Goal: Check status: Check status

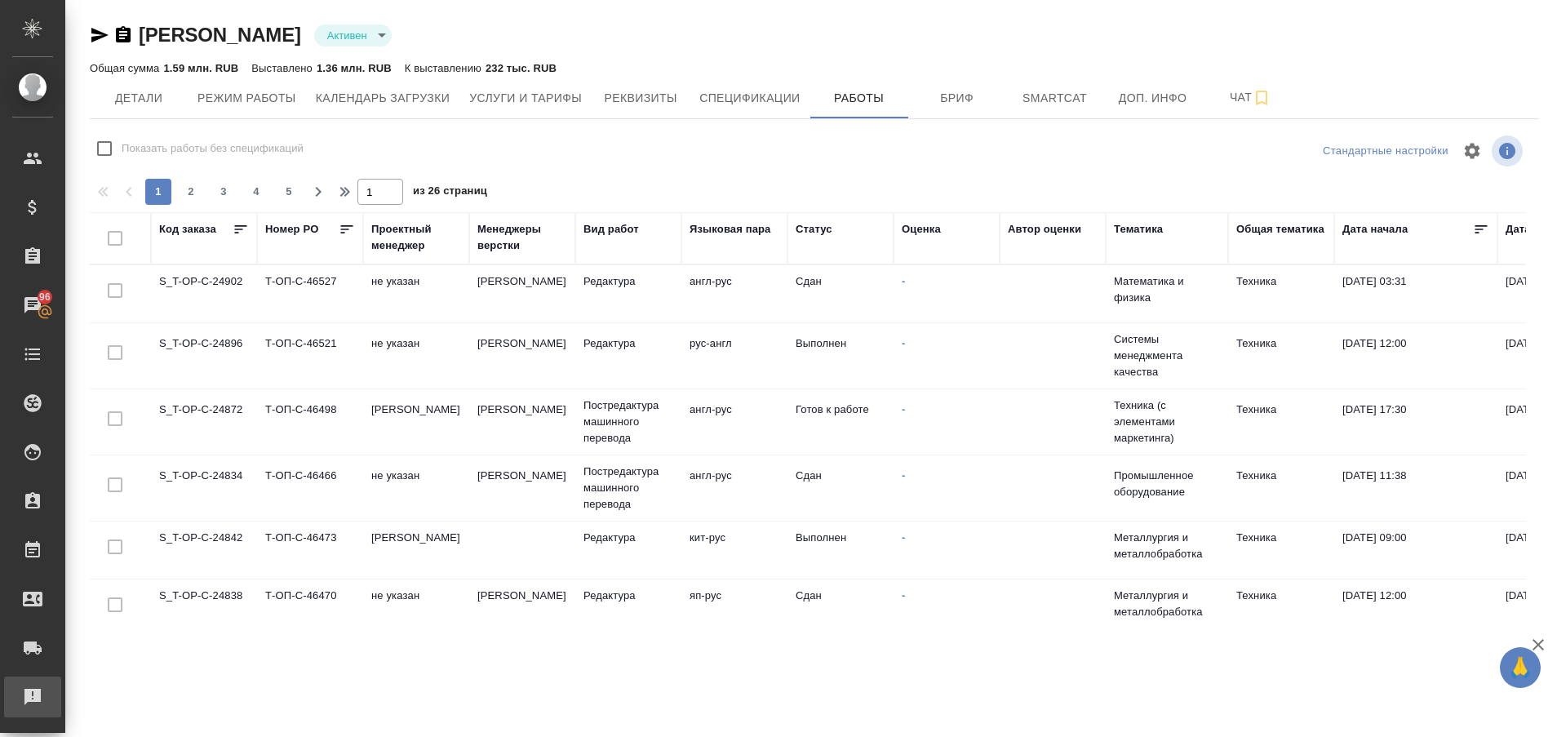
click at [32, 707] on div "Рекламации" at bounding box center [12, 697] width 41 height 24
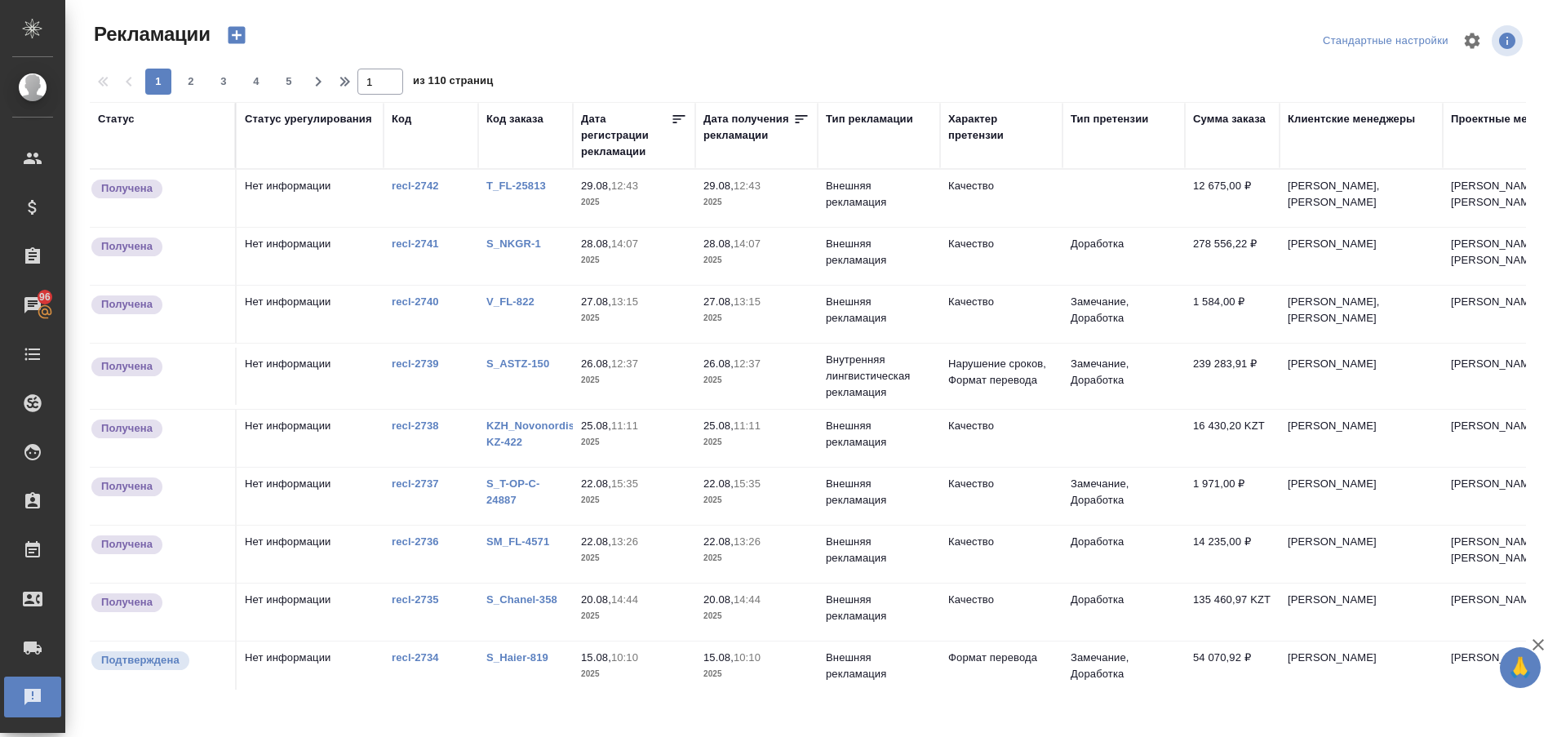
click at [527, 185] on link "T_FL-25813" at bounding box center [516, 186] width 60 height 12
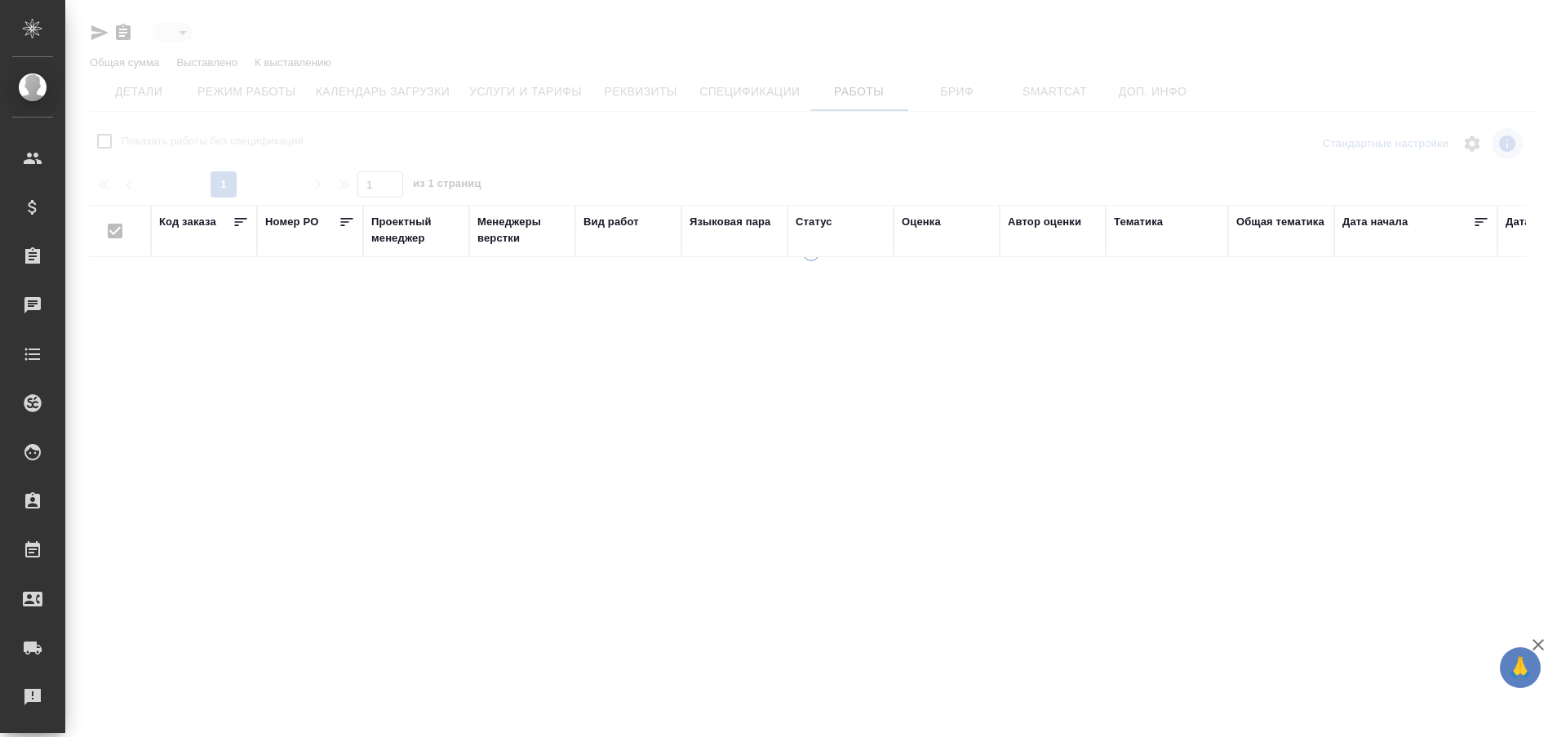
type input "active"
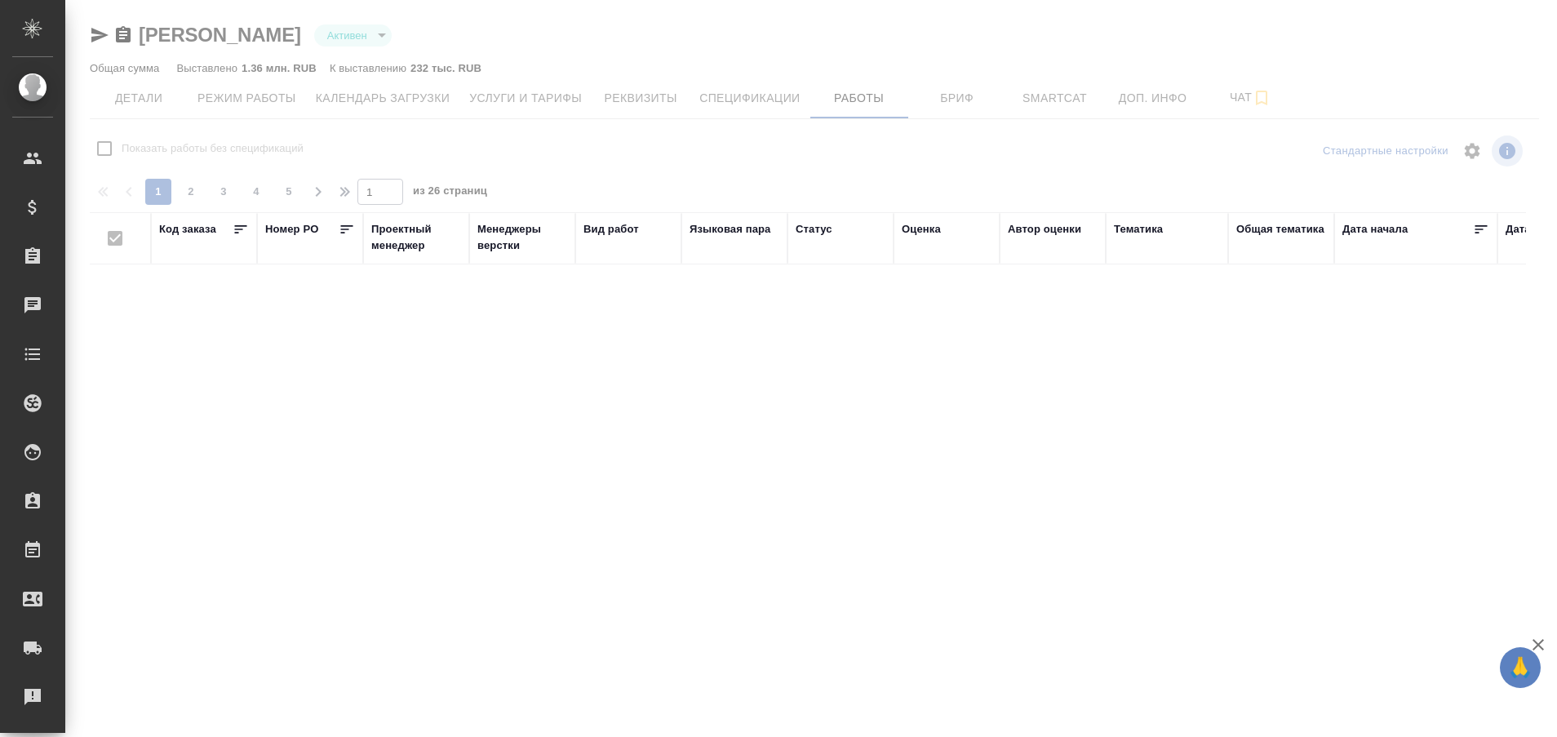
checkbox input "false"
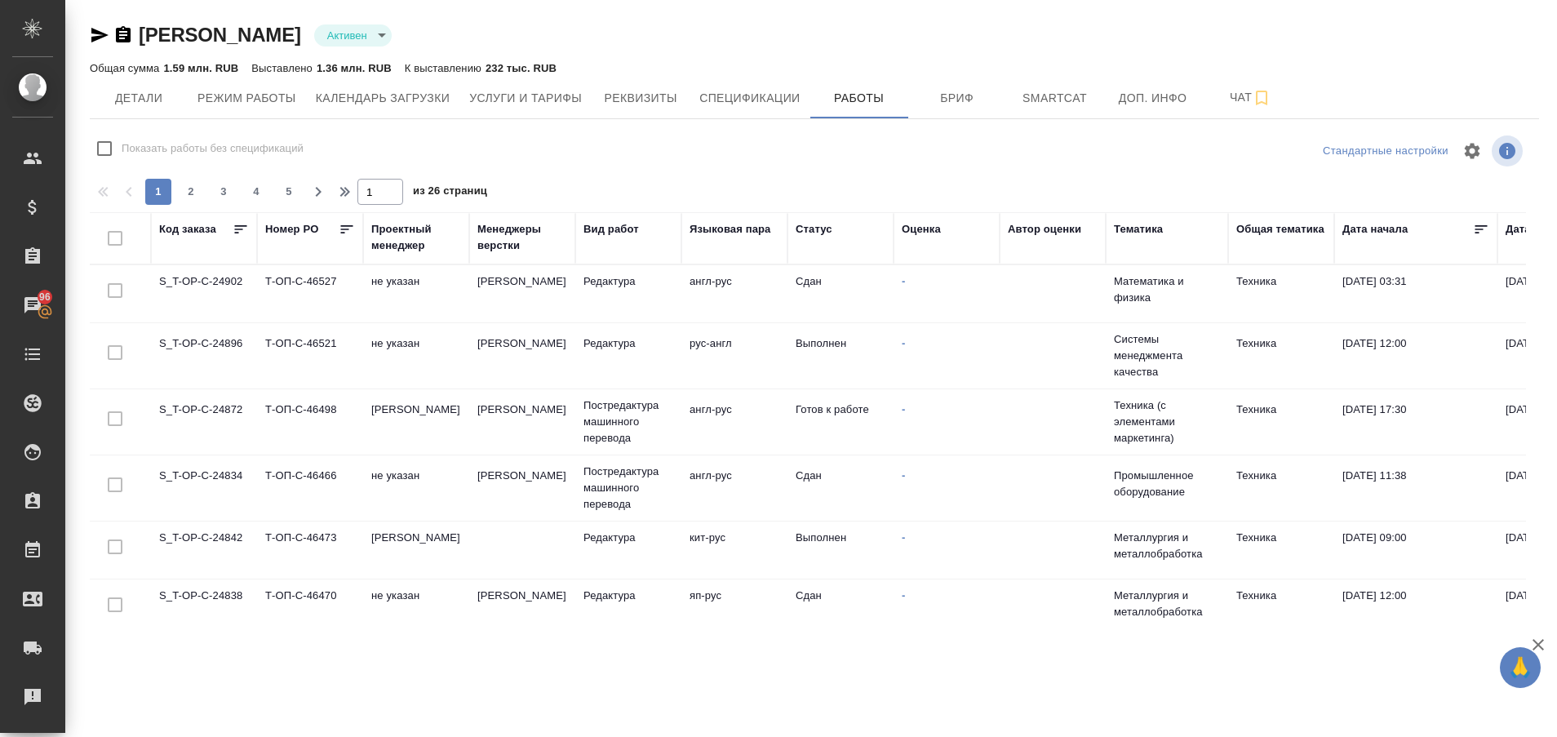
click at [206, 322] on td "S_T-OP-C-24896" at bounding box center [204, 293] width 106 height 57
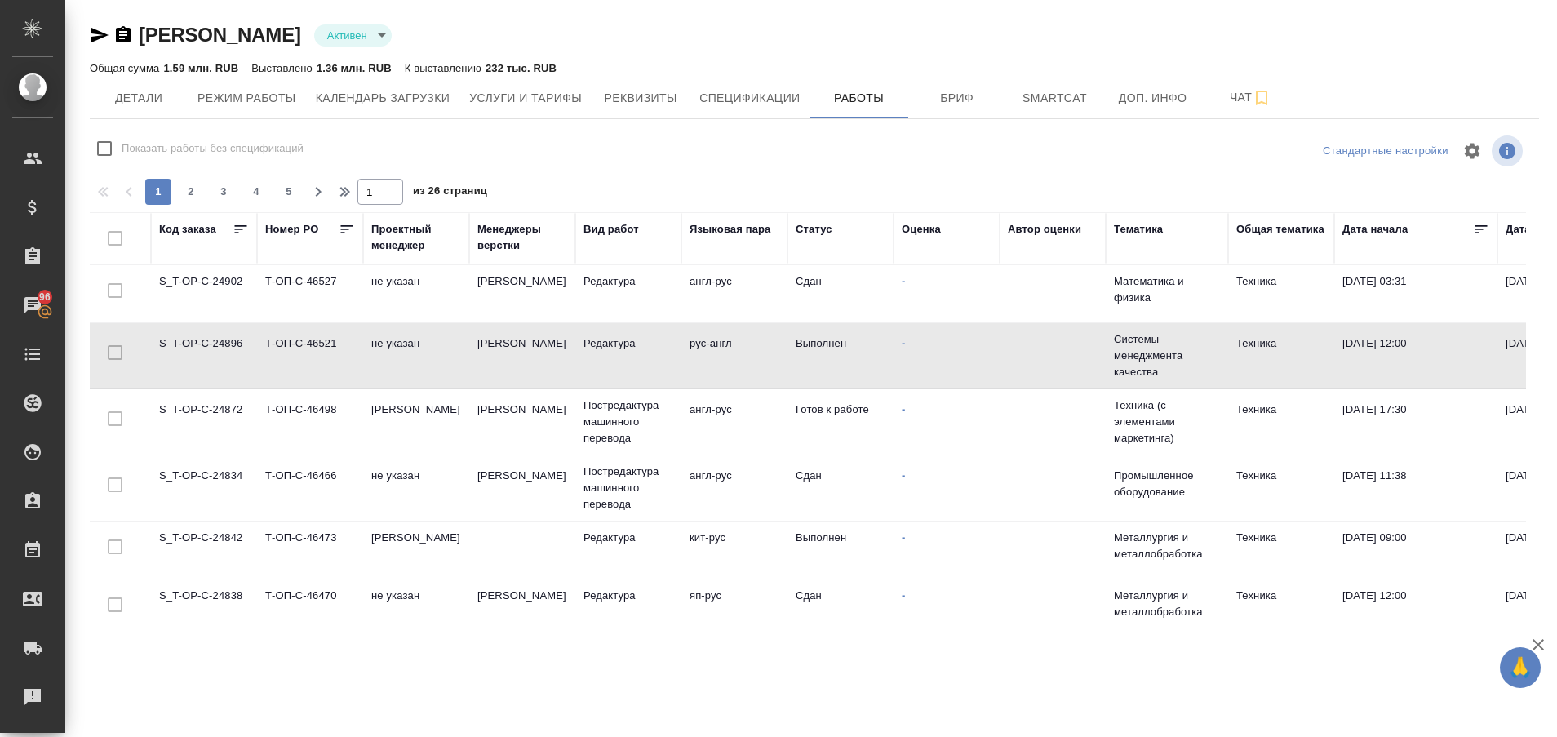
click at [206, 322] on td "S_T-OP-C-24896" at bounding box center [204, 293] width 106 height 57
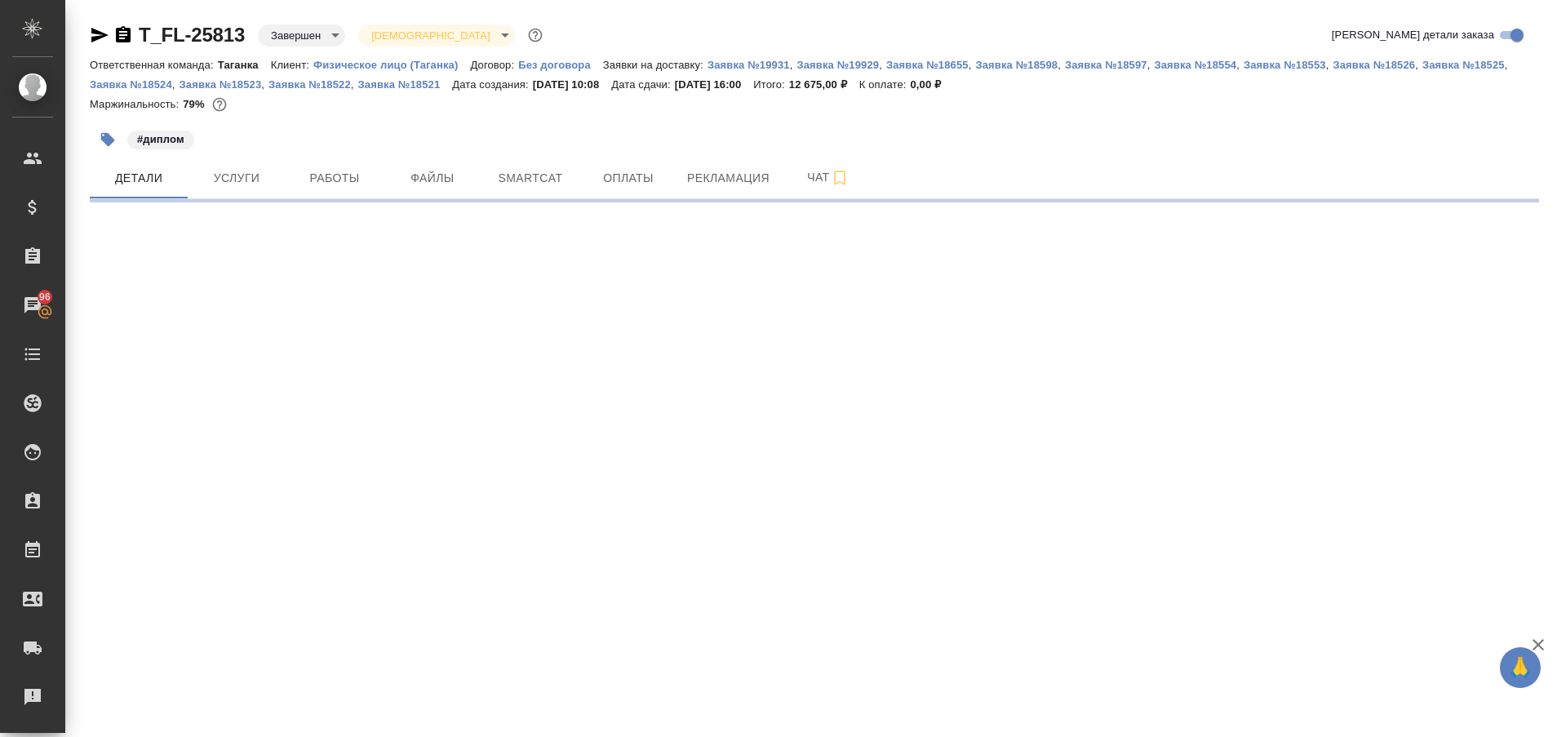
select select "RU"
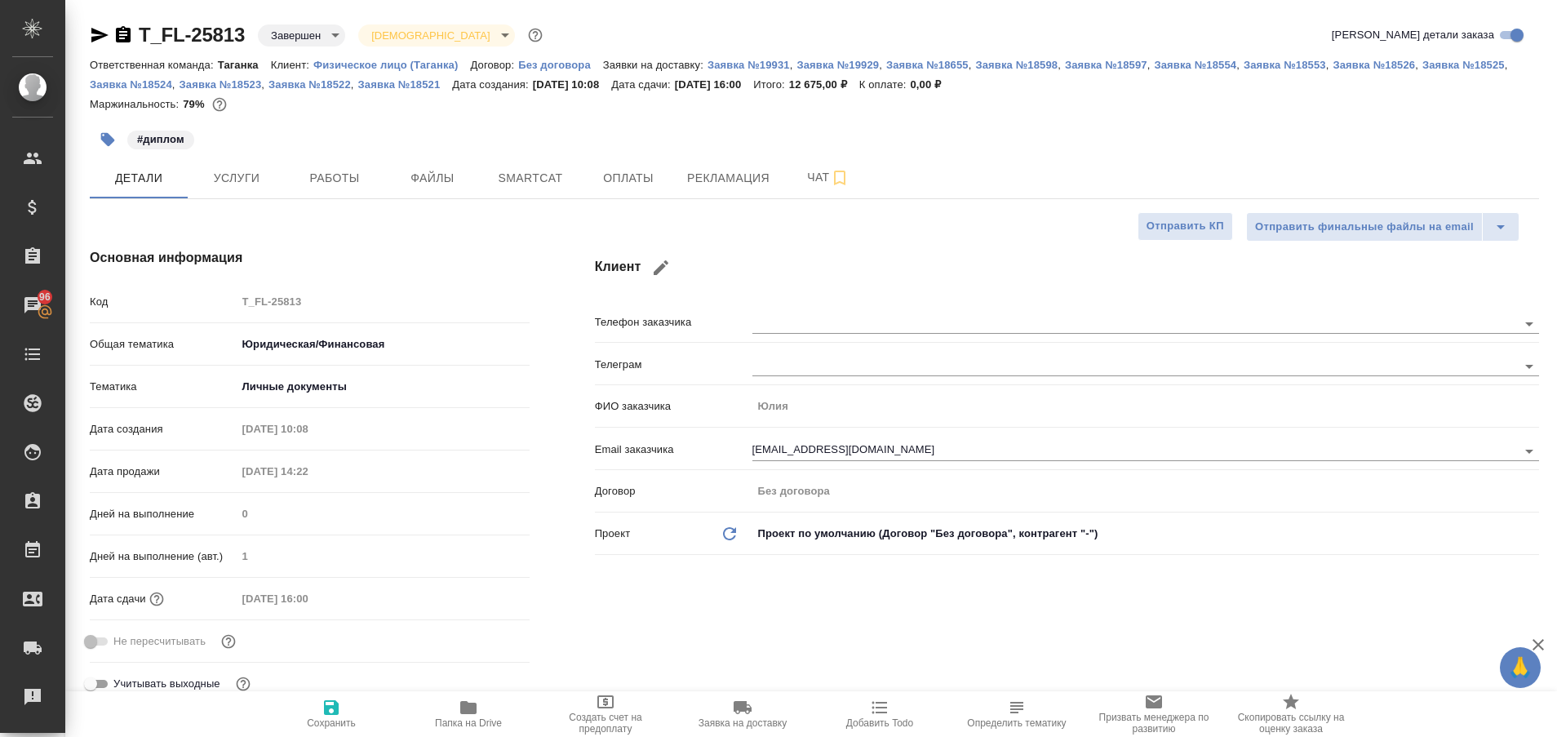
type textarea "x"
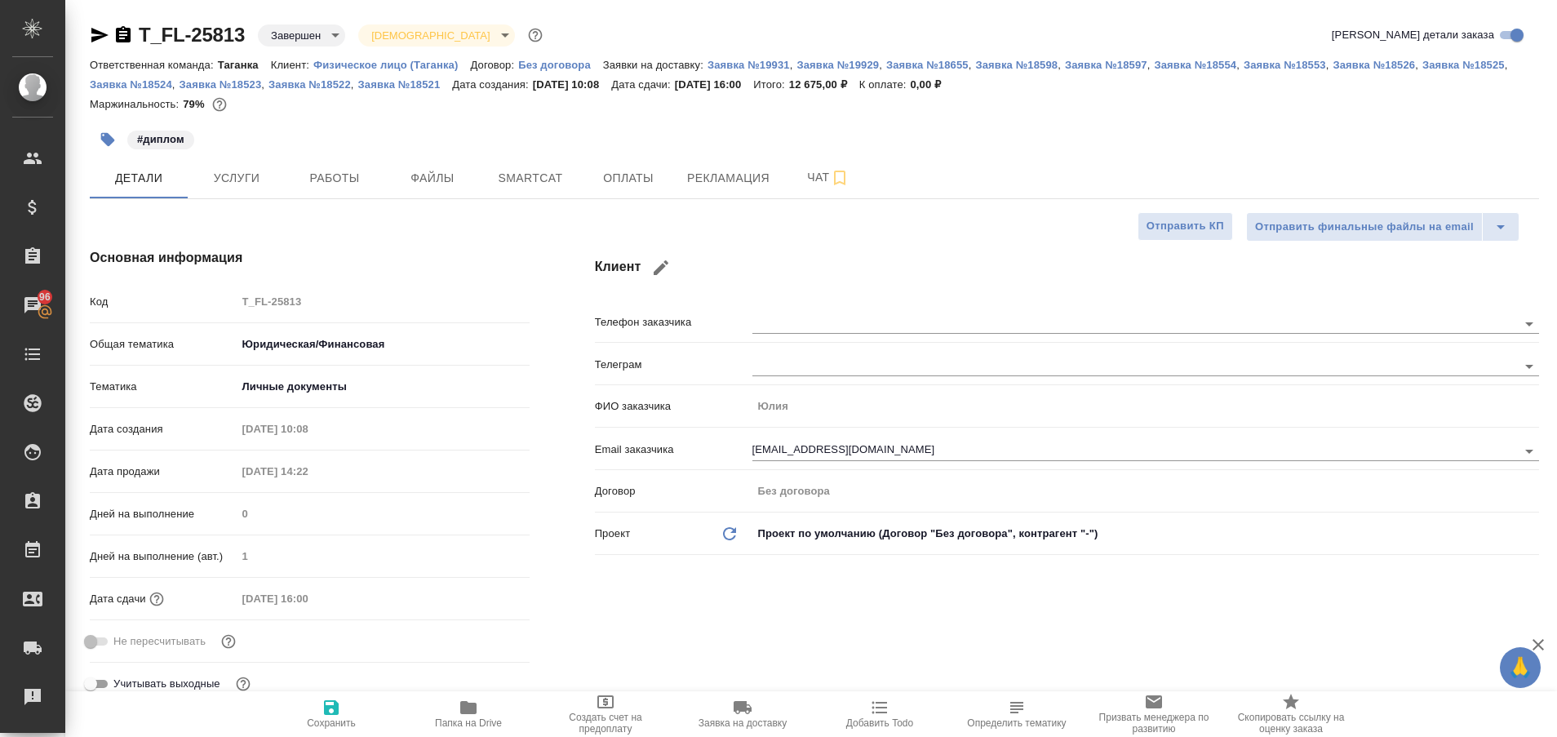
type textarea "x"
type input "[PERSON_NAME]"
type input "Богомолова Анастасия"
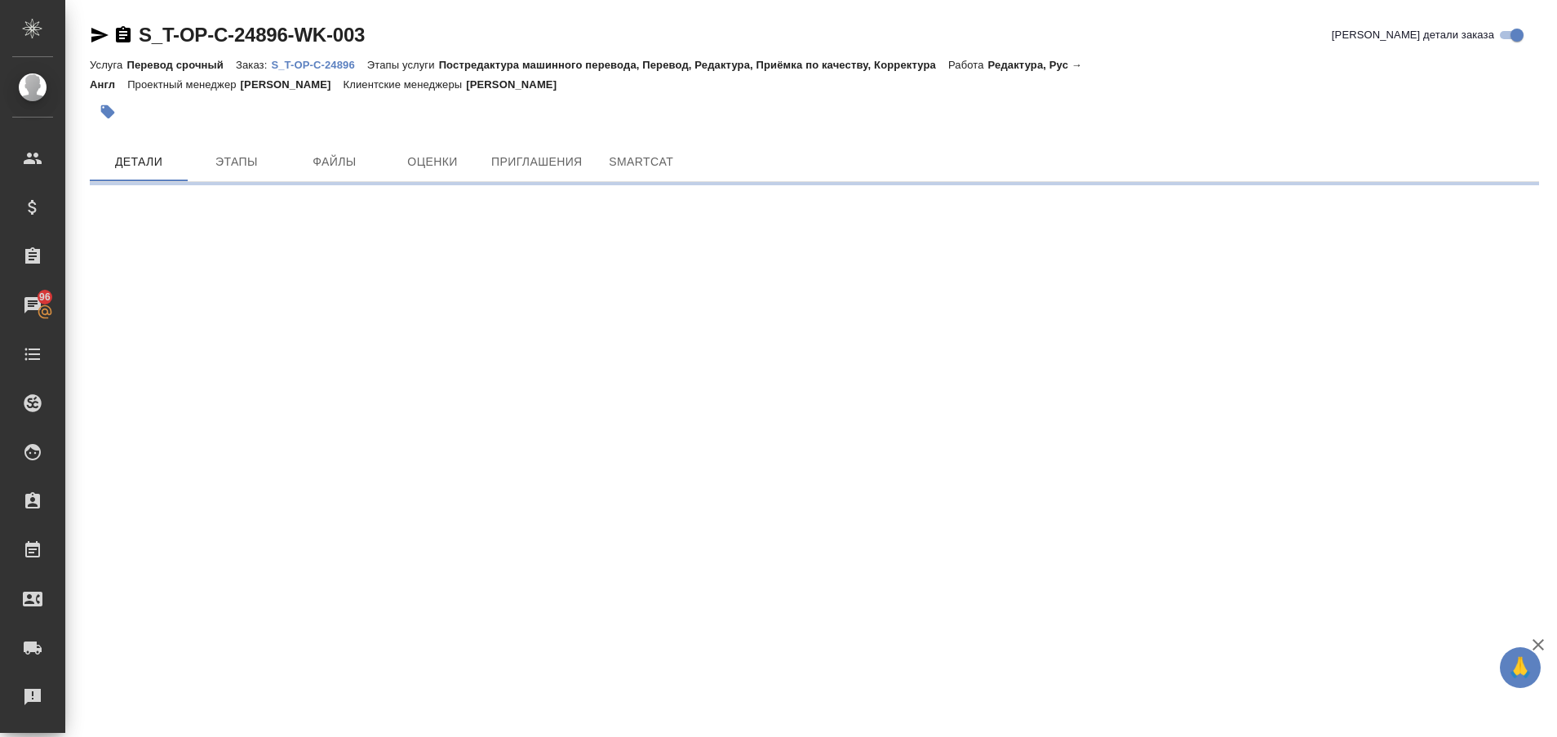
click at [344, 68] on p "S_T-OP-C-24896" at bounding box center [318, 65] width 95 height 12
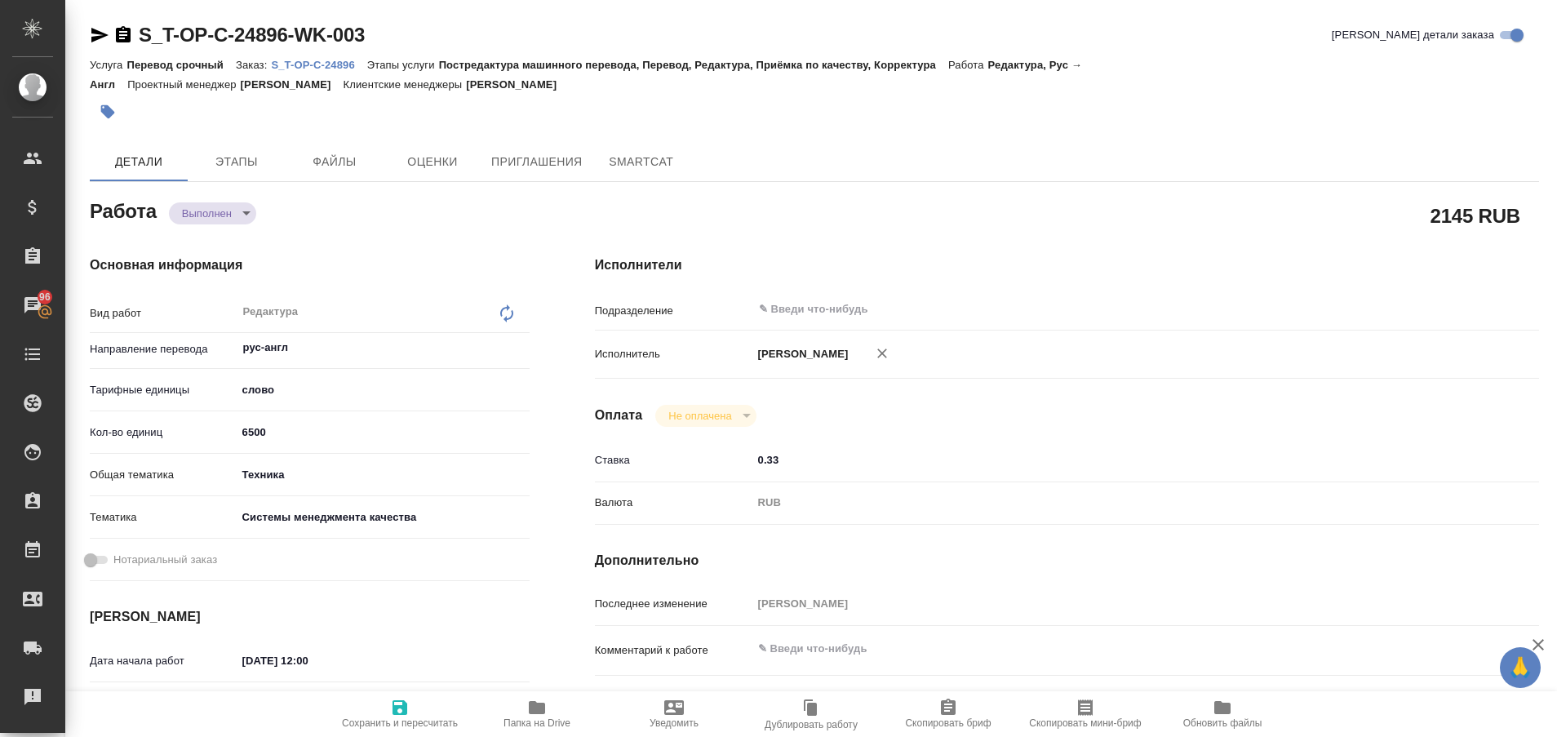
type textarea "x"
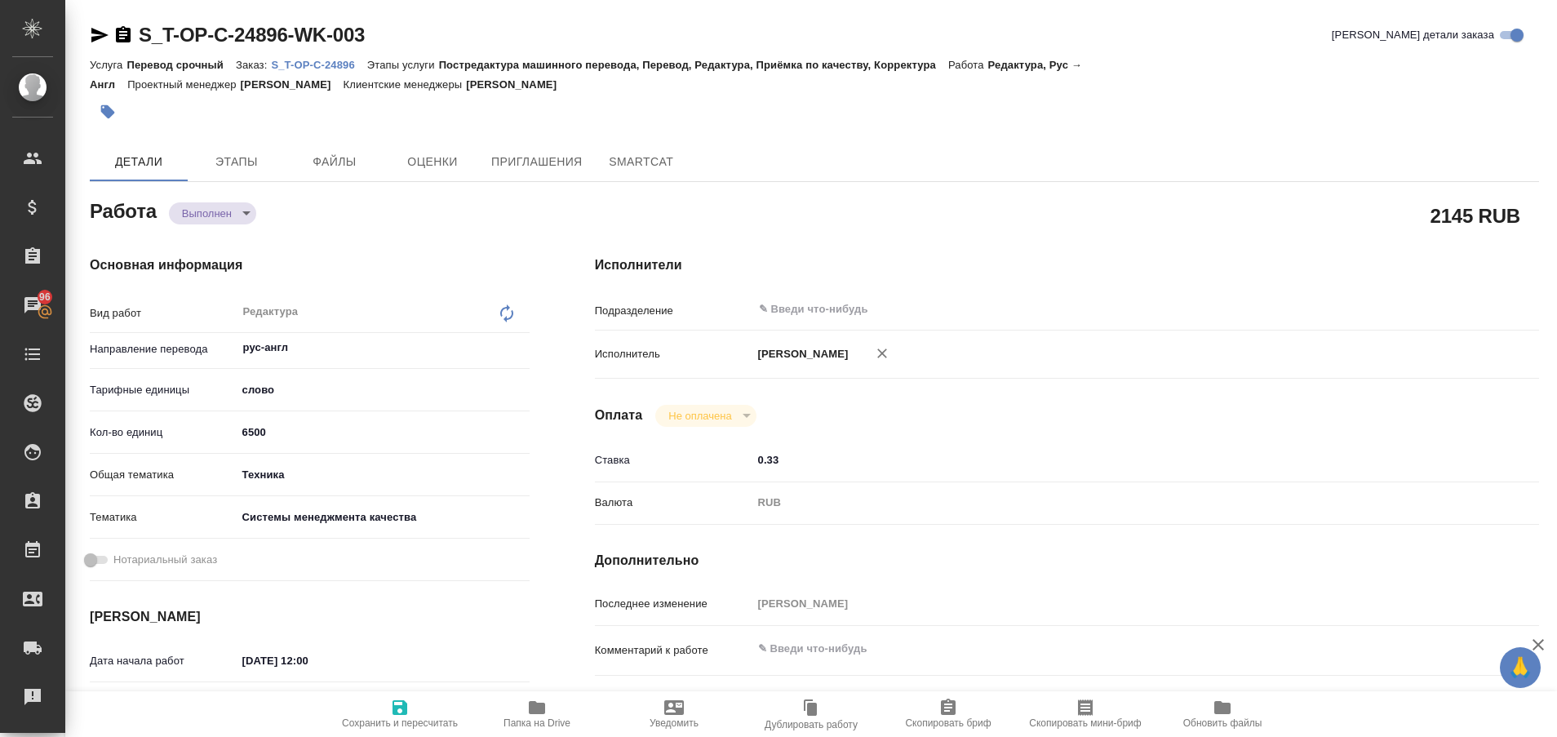
type textarea "x"
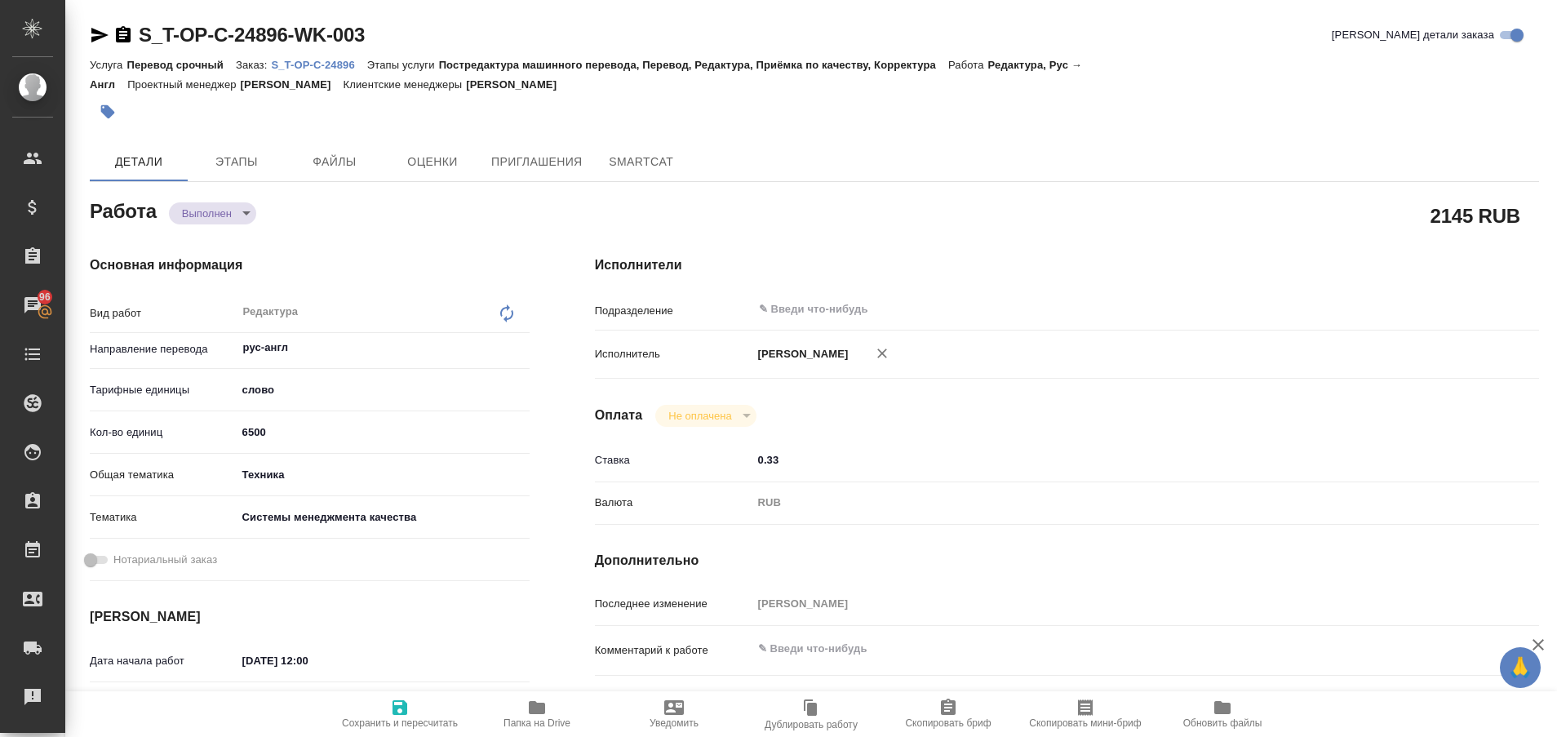
type textarea "x"
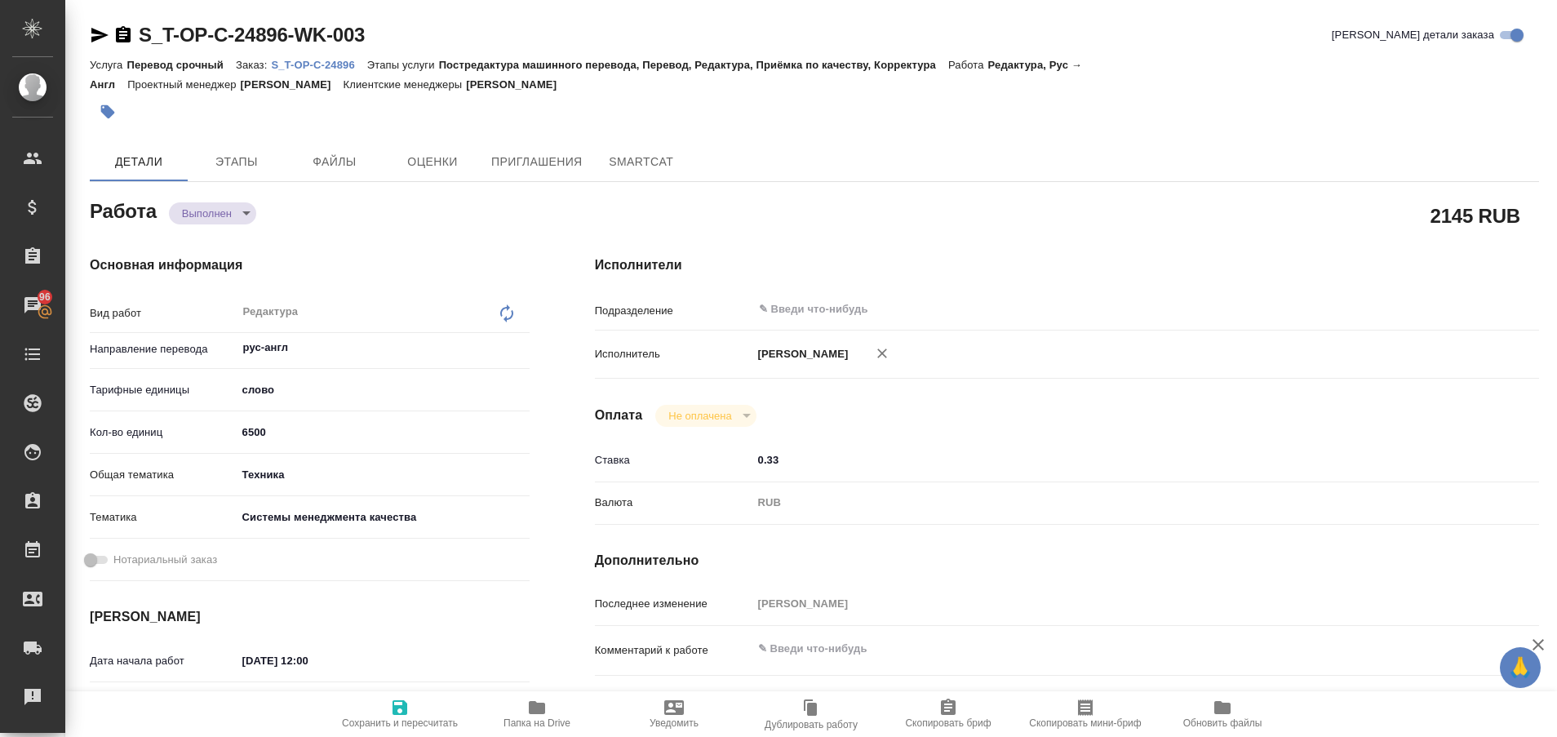
type textarea "x"
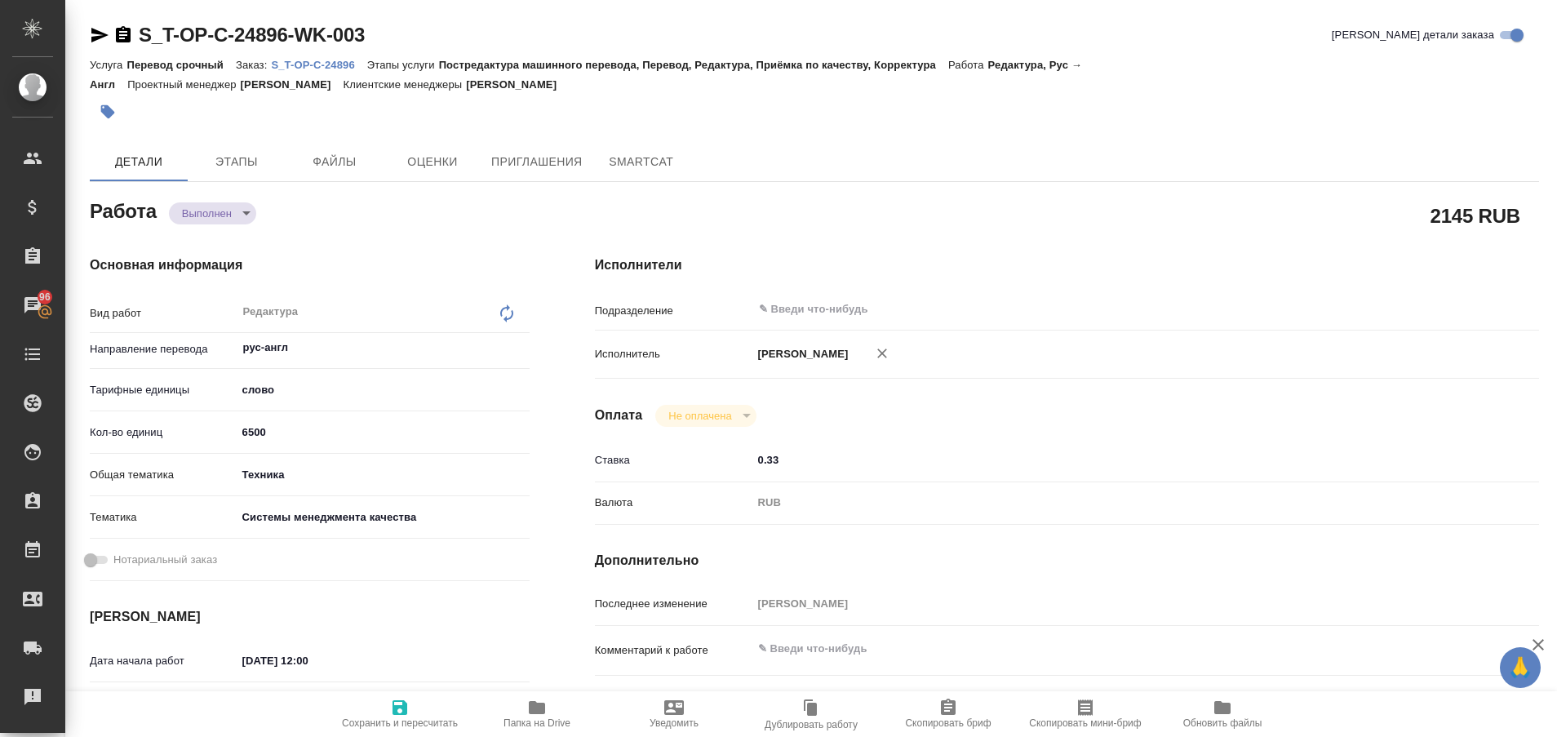
type textarea "x"
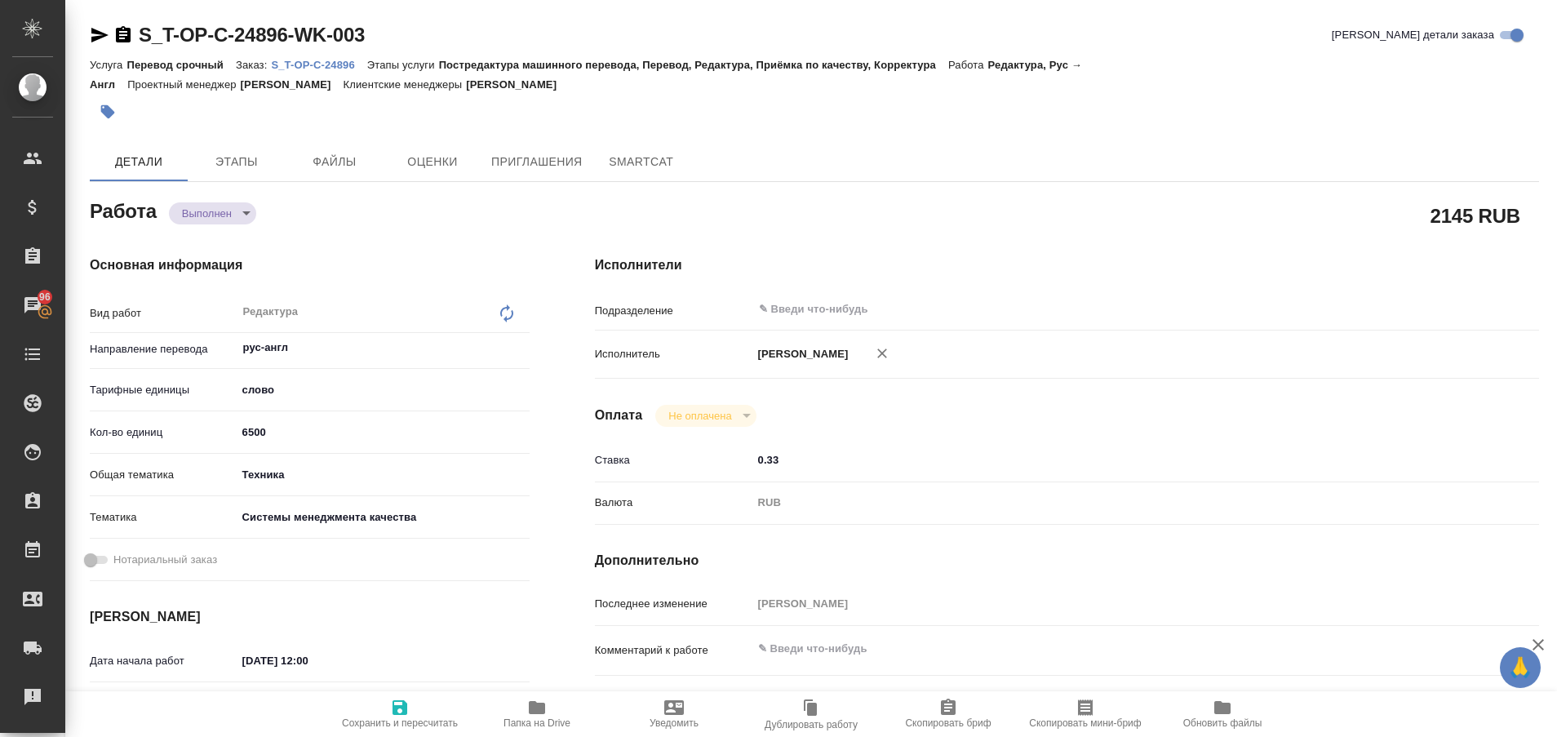
type textarea "x"
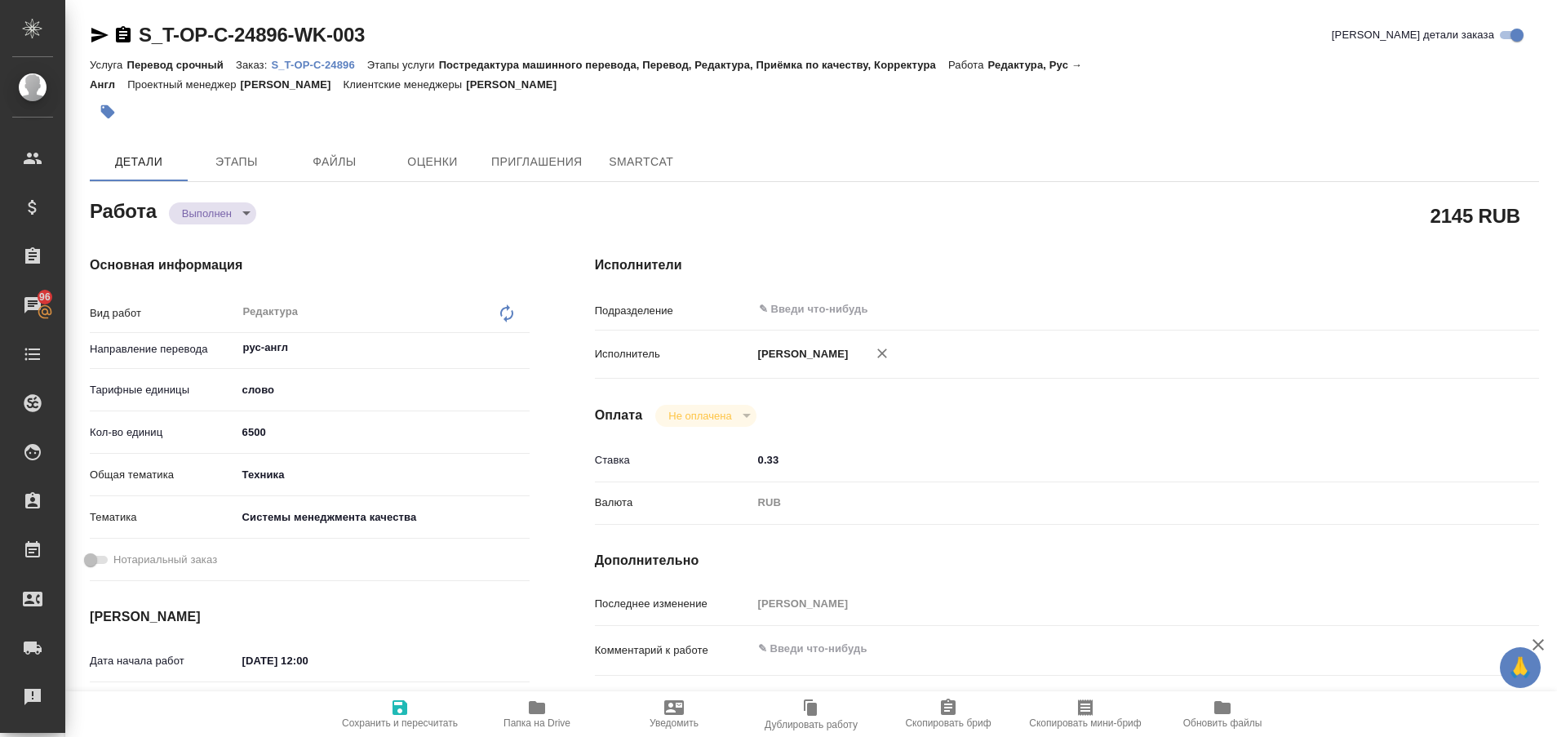
type textarea "x"
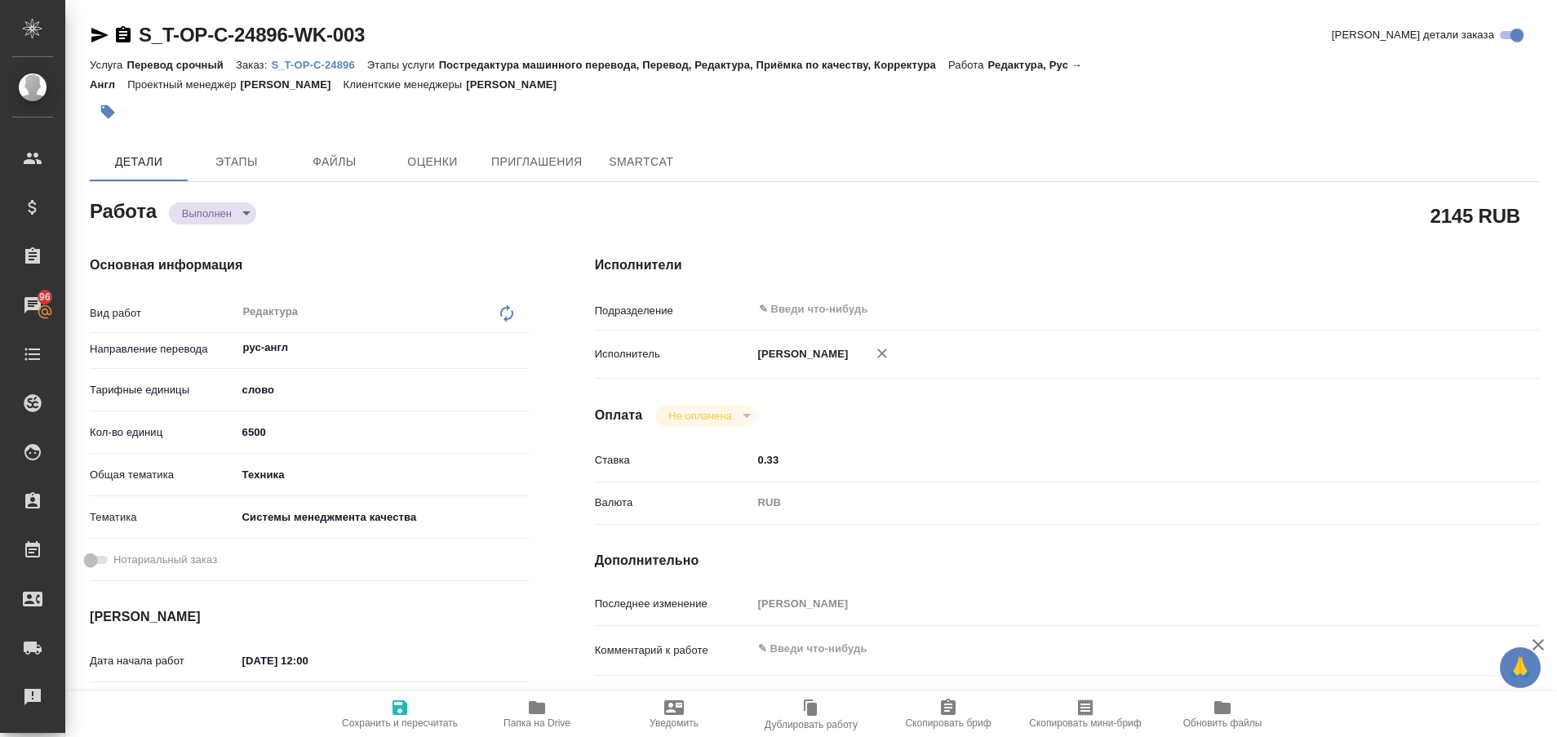
type textarea "x"
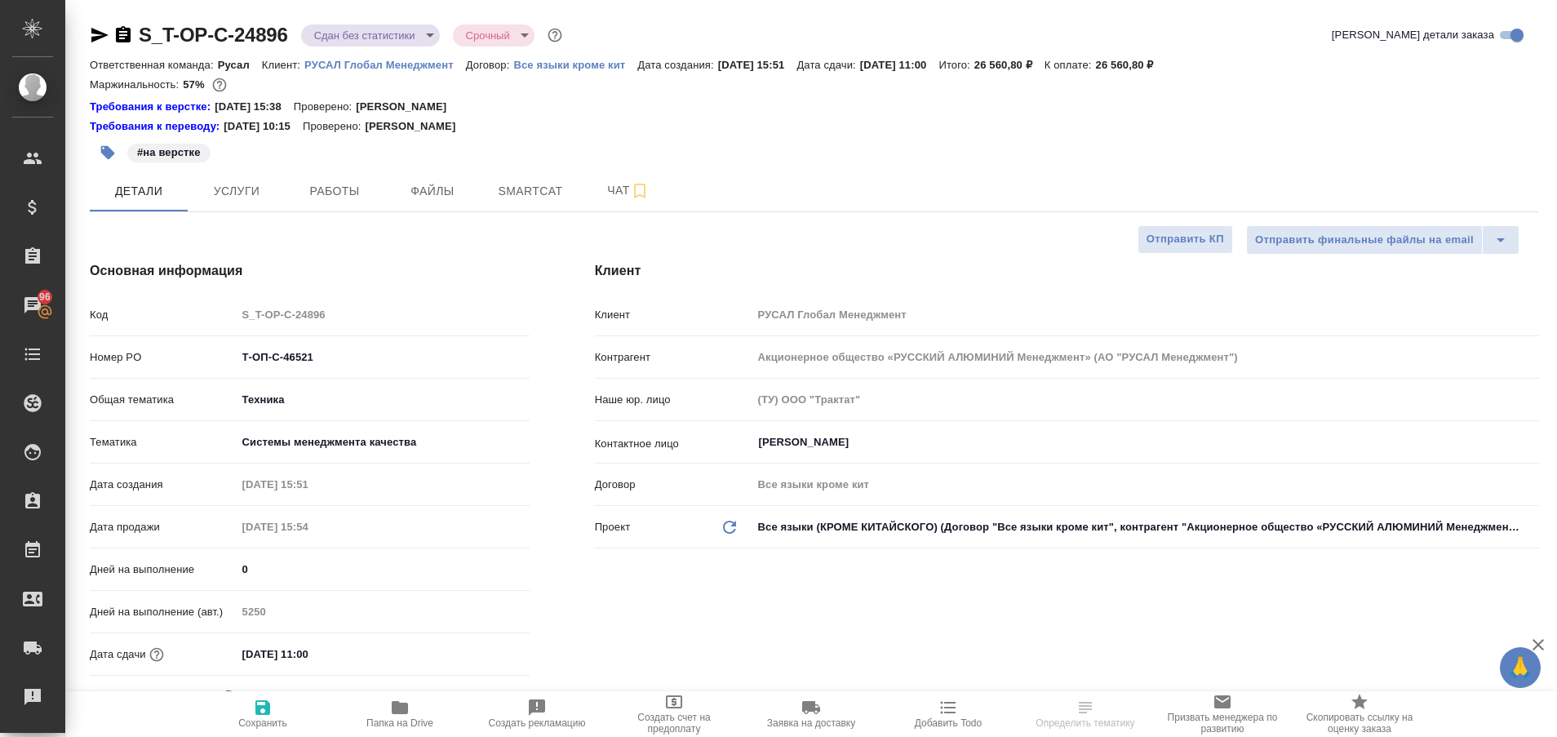
select select "RU"
click at [613, 198] on span "Чат" at bounding box center [628, 190] width 78 height 20
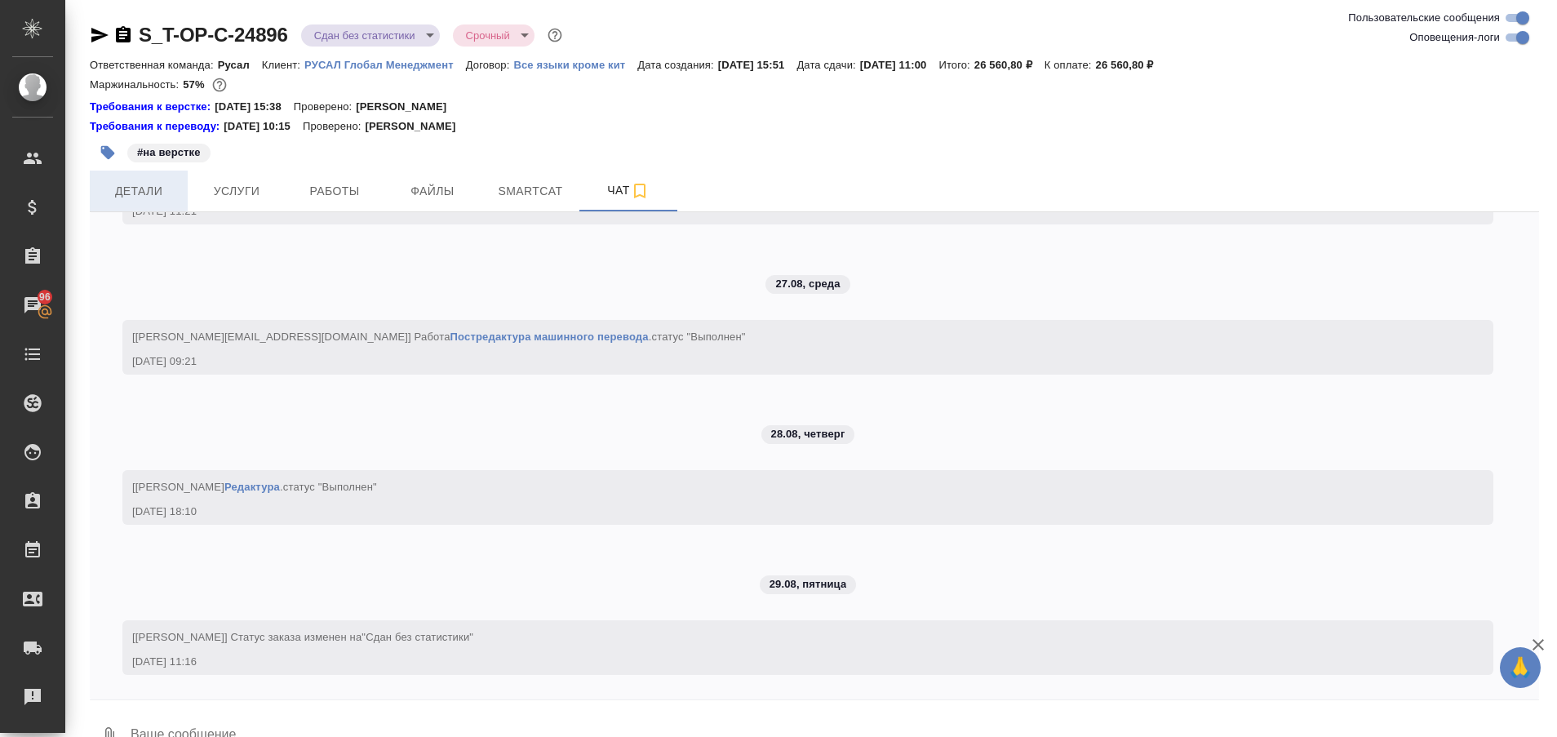
scroll to position [4969, 0]
click at [134, 182] on span "Детали" at bounding box center [139, 191] width 78 height 20
